Goal: Find specific page/section: Find specific page/section

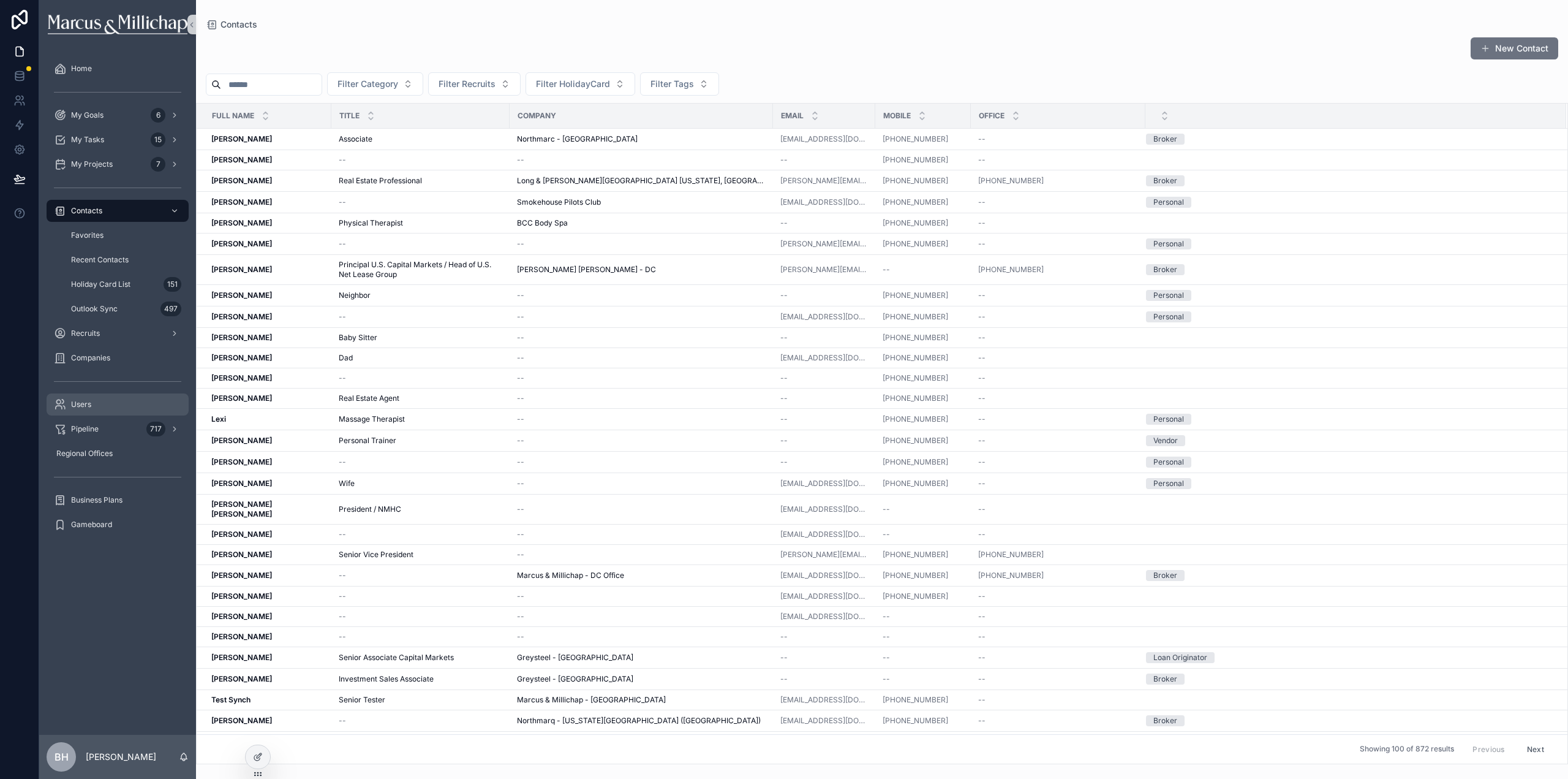
click at [105, 403] on div "Users" at bounding box center [118, 404] width 128 height 19
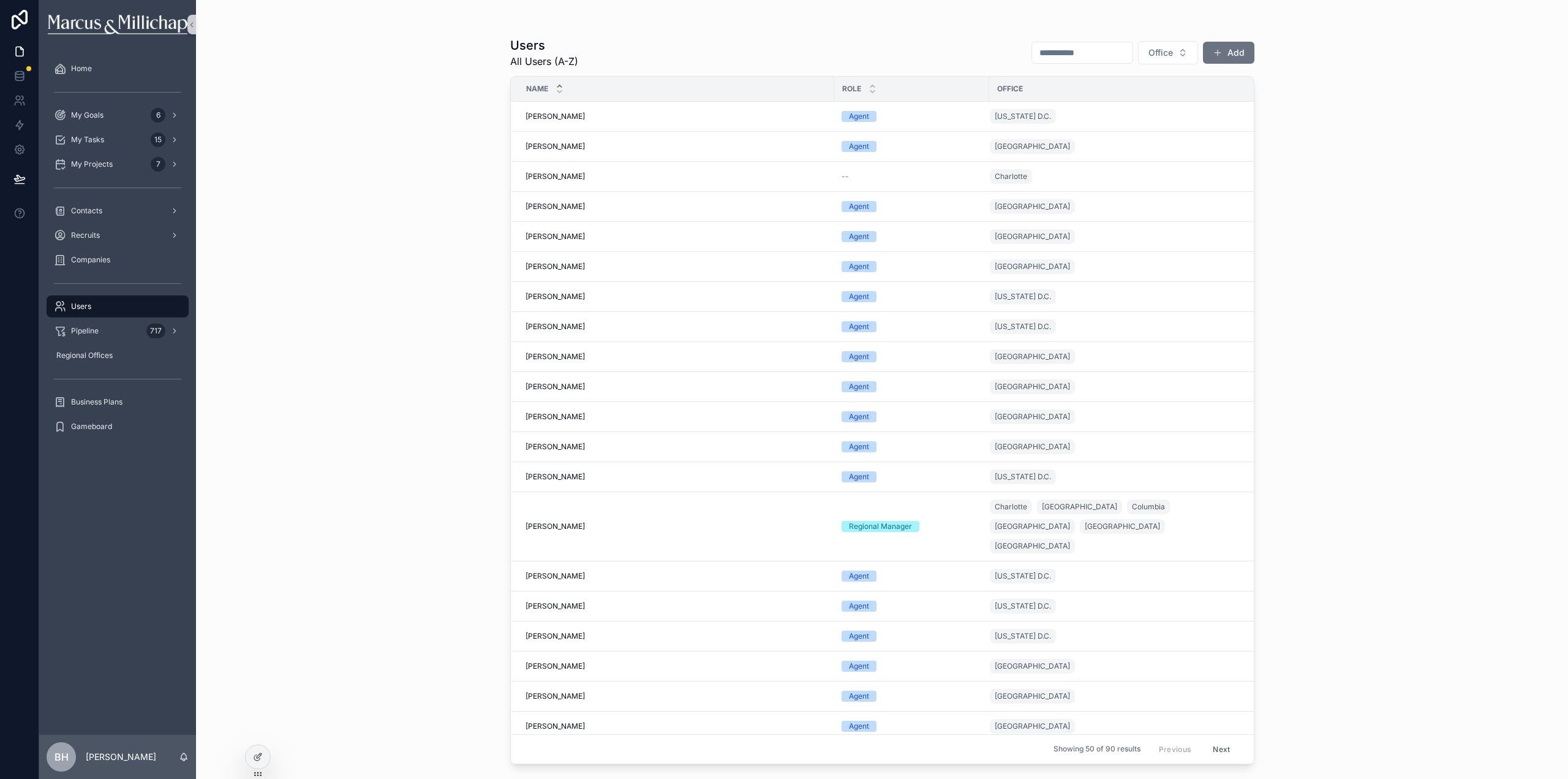
click at [1041, 58] on input "scrollable content" at bounding box center [1082, 53] width 101 height 17
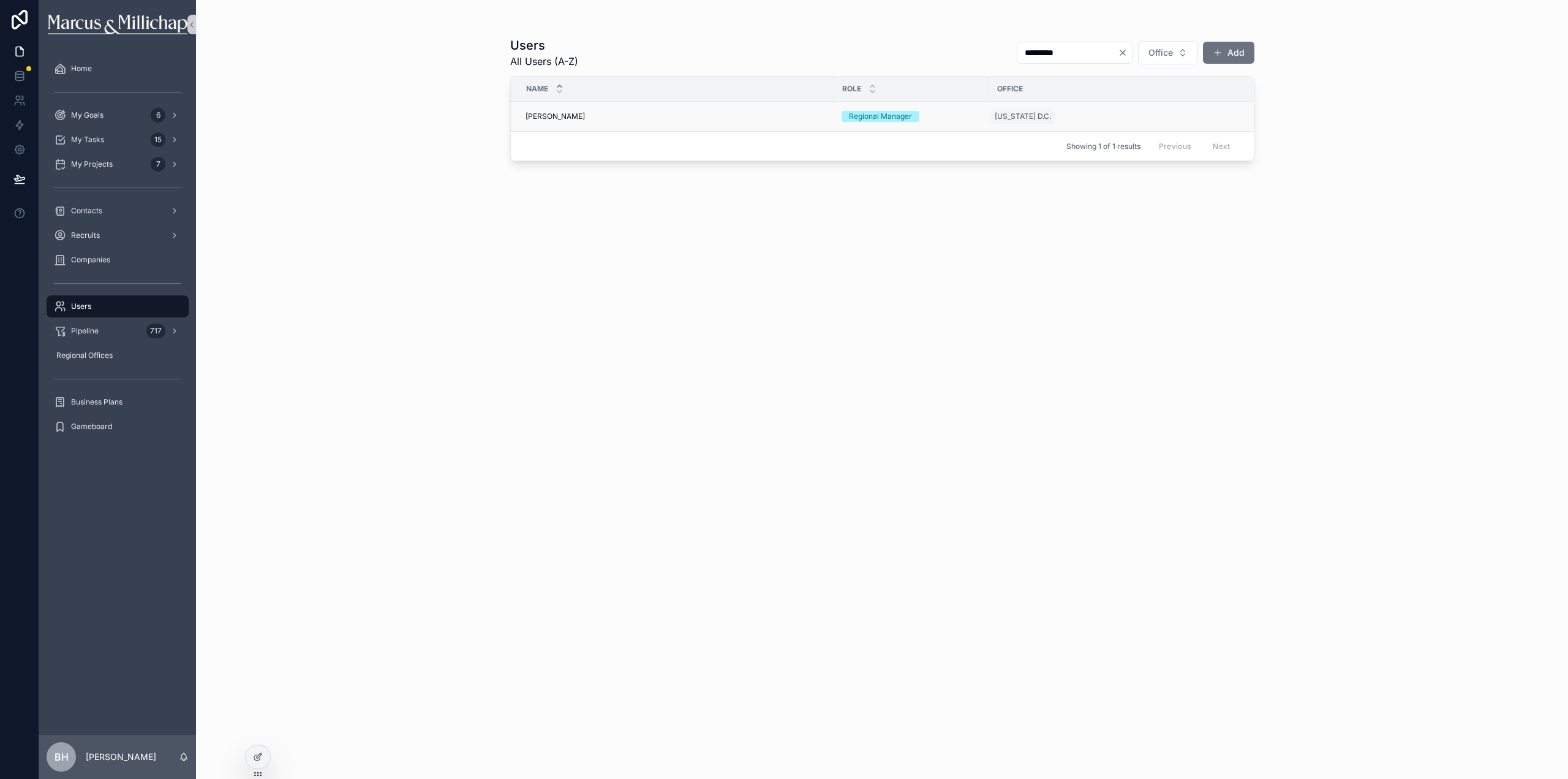
type input "*********"
click at [555, 118] on span "[PERSON_NAME]" at bounding box center [555, 116] width 59 height 10
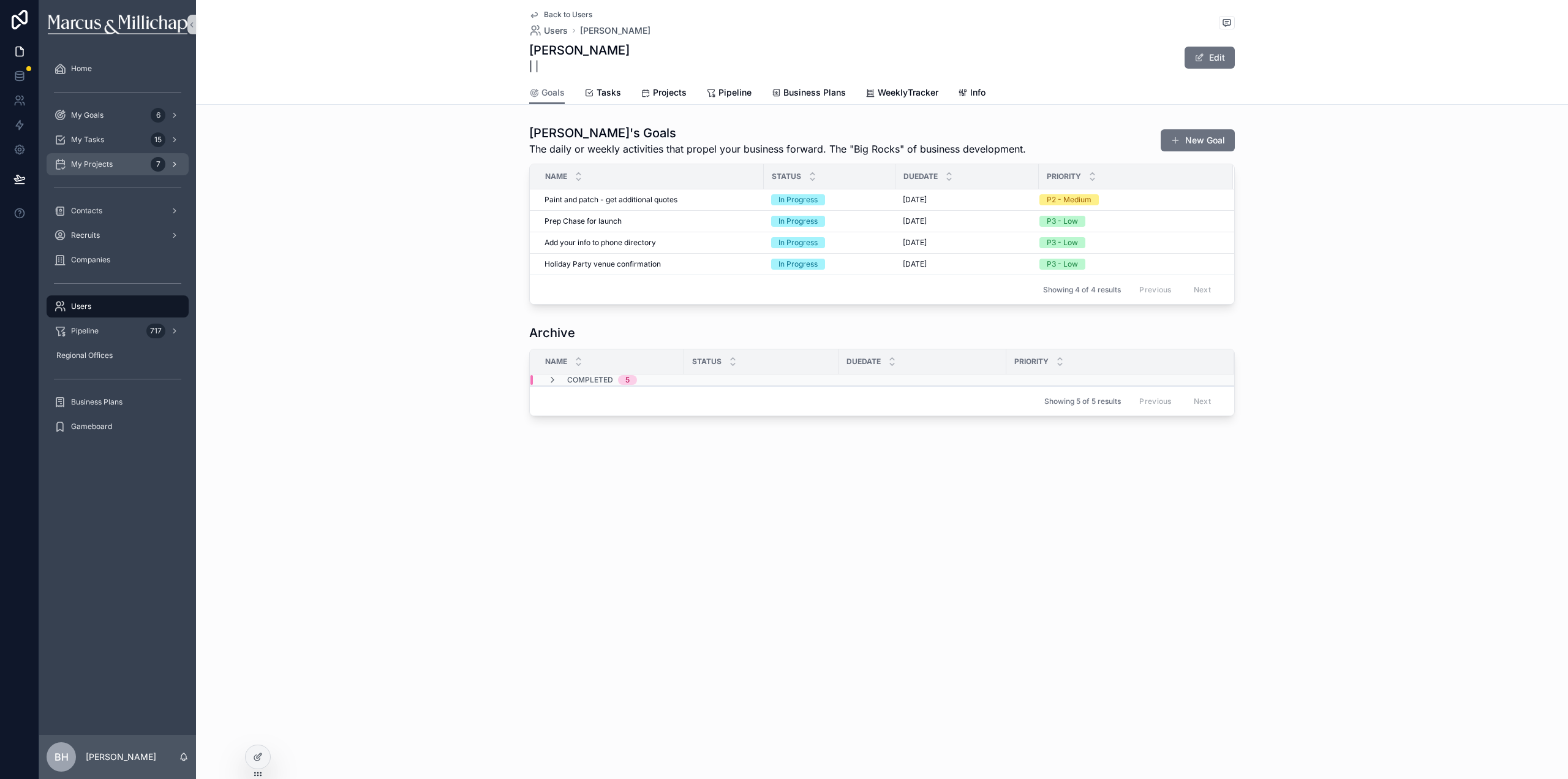
click at [116, 170] on div "My Projects 7" at bounding box center [118, 164] width 128 height 19
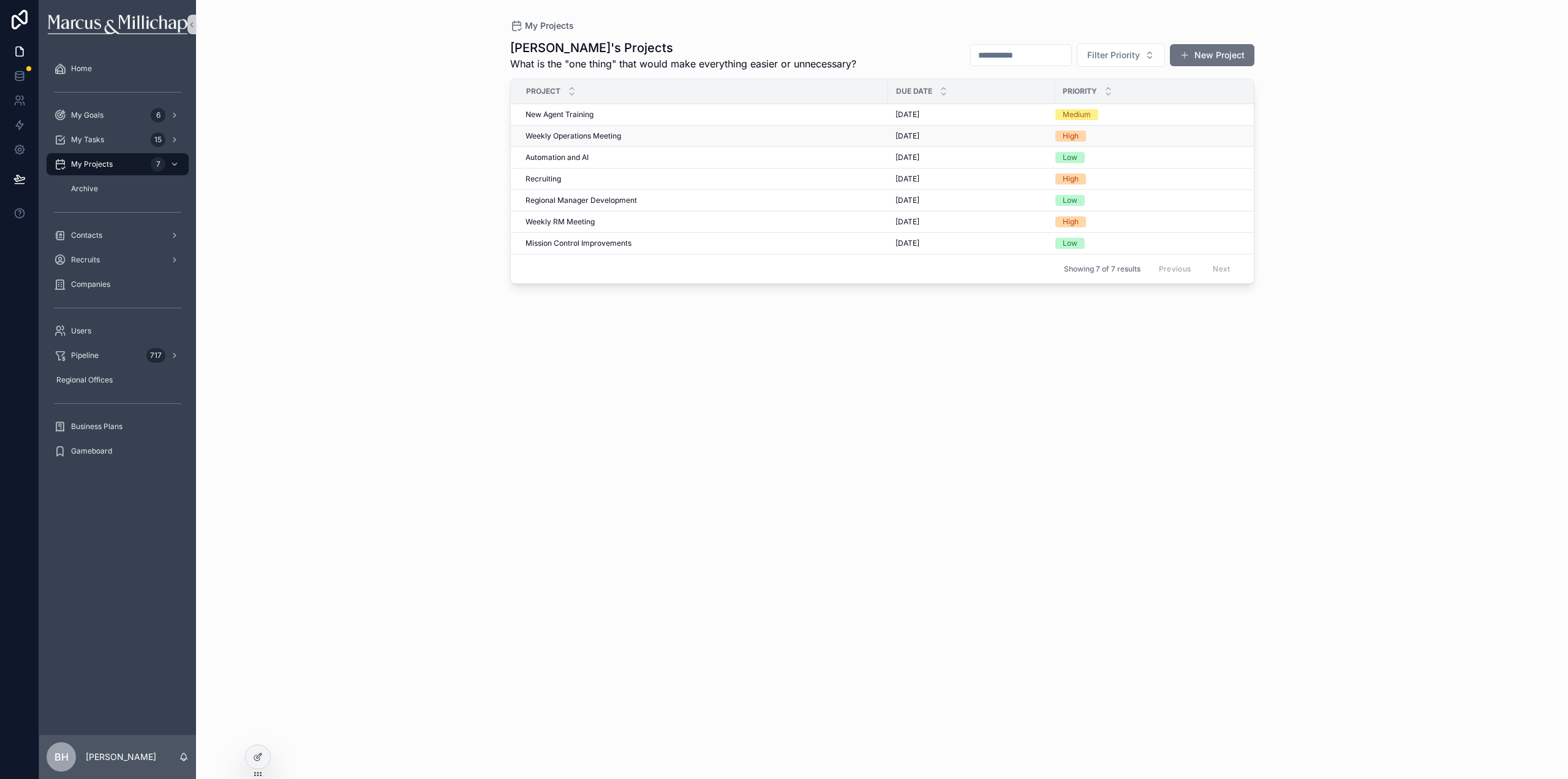
click at [572, 136] on span "Weekly Operations Meeting" at bounding box center [573, 136] width 95 height 10
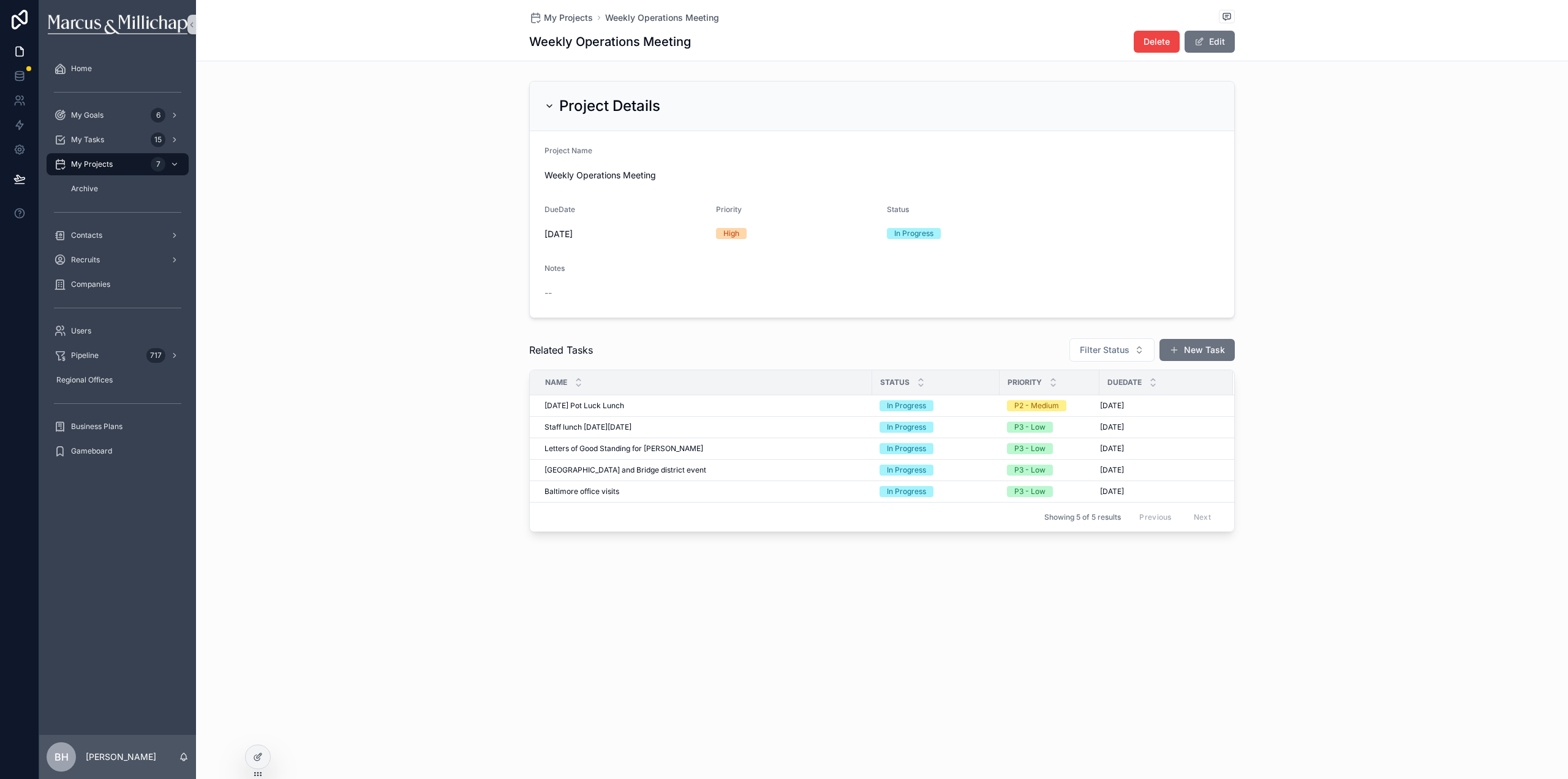
click at [1471, 142] on div "Project Details Project Name Weekly Operations Meeting DueDate [DATE] Priority …" at bounding box center [882, 199] width 1372 height 247
